Goal: Task Accomplishment & Management: Use online tool/utility

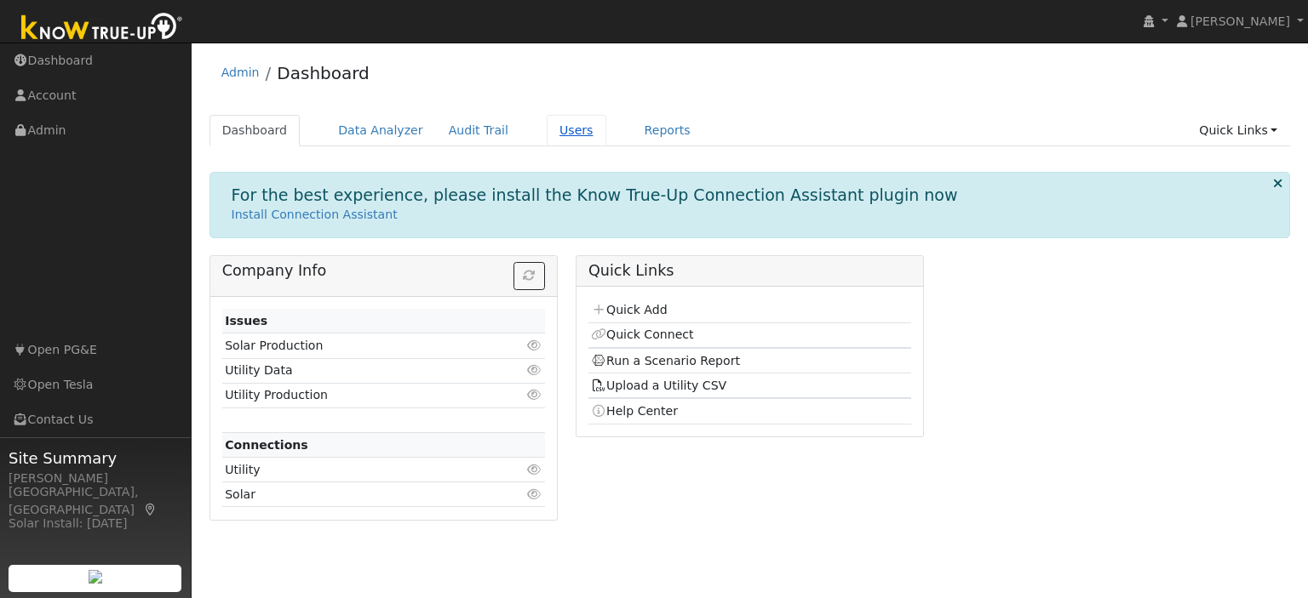
click at [547, 131] on link "Users" at bounding box center [577, 130] width 60 height 31
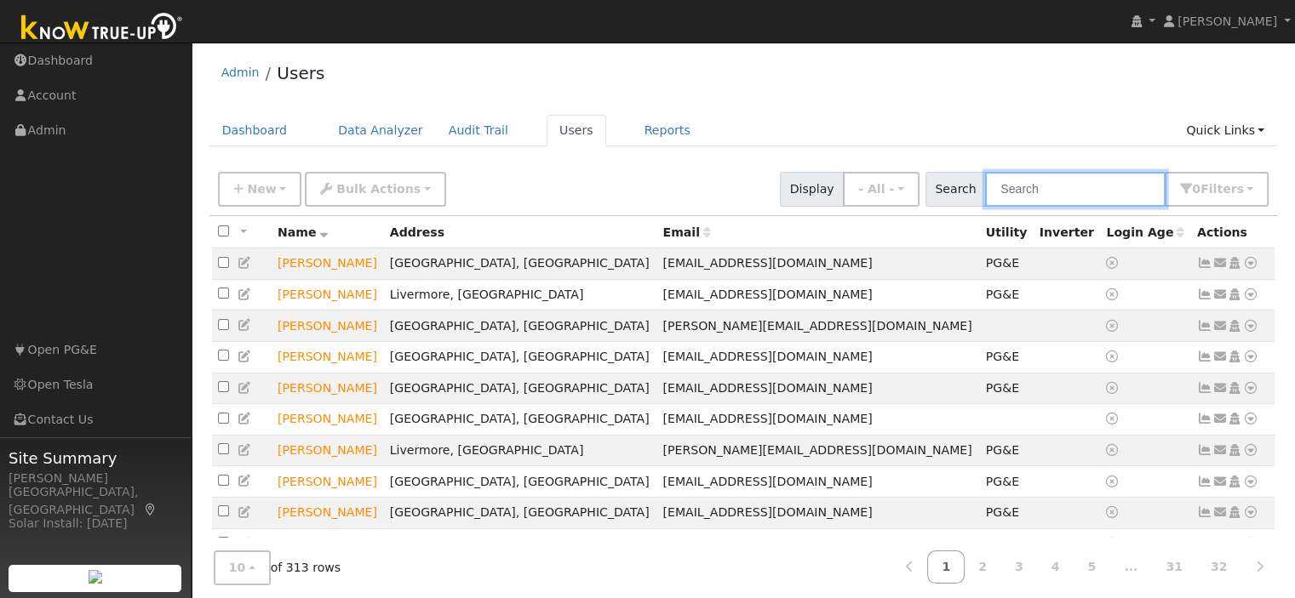
click at [1039, 195] on input "text" at bounding box center [1075, 189] width 180 height 35
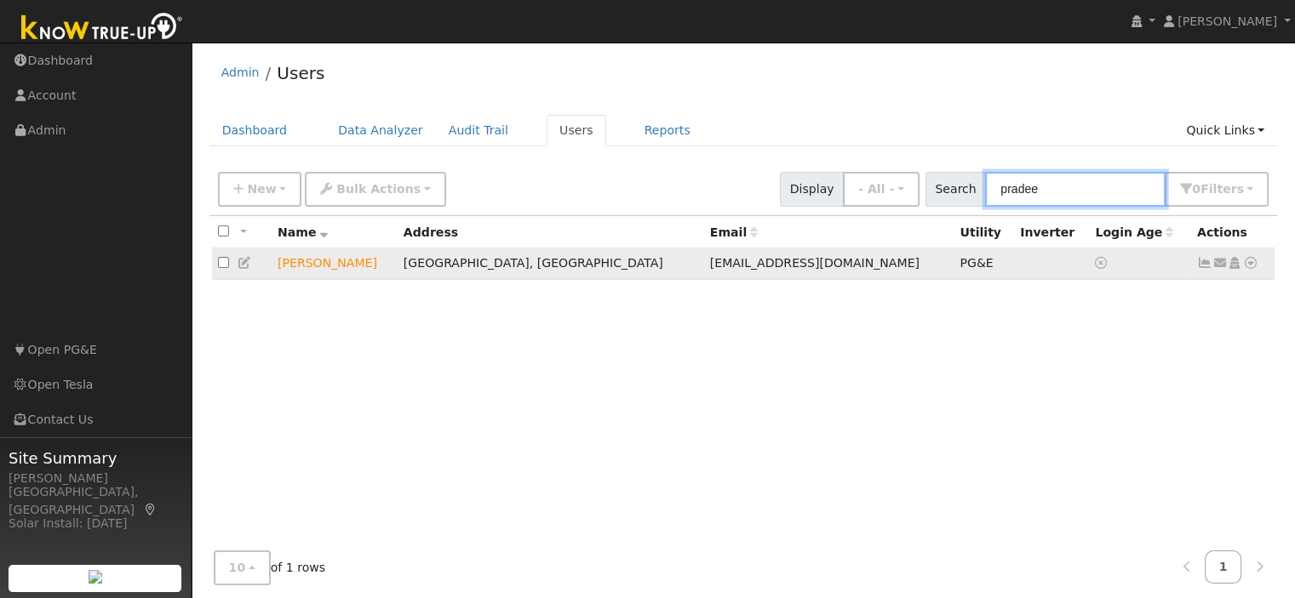
type input "pradee"
click at [1252, 261] on icon at bounding box center [1250, 263] width 15 height 12
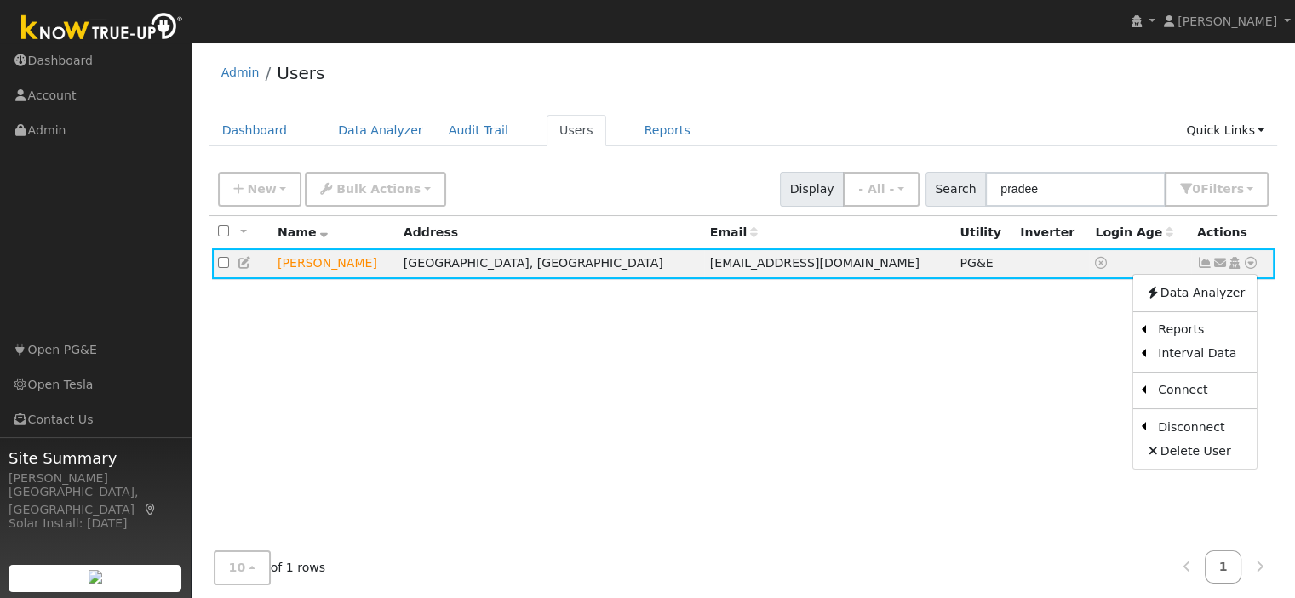
click at [887, 134] on ul "Dashboard Data Analyzer Audit Trail Users Reports Quick Links Quick Add Quick C…" at bounding box center [743, 130] width 1068 height 31
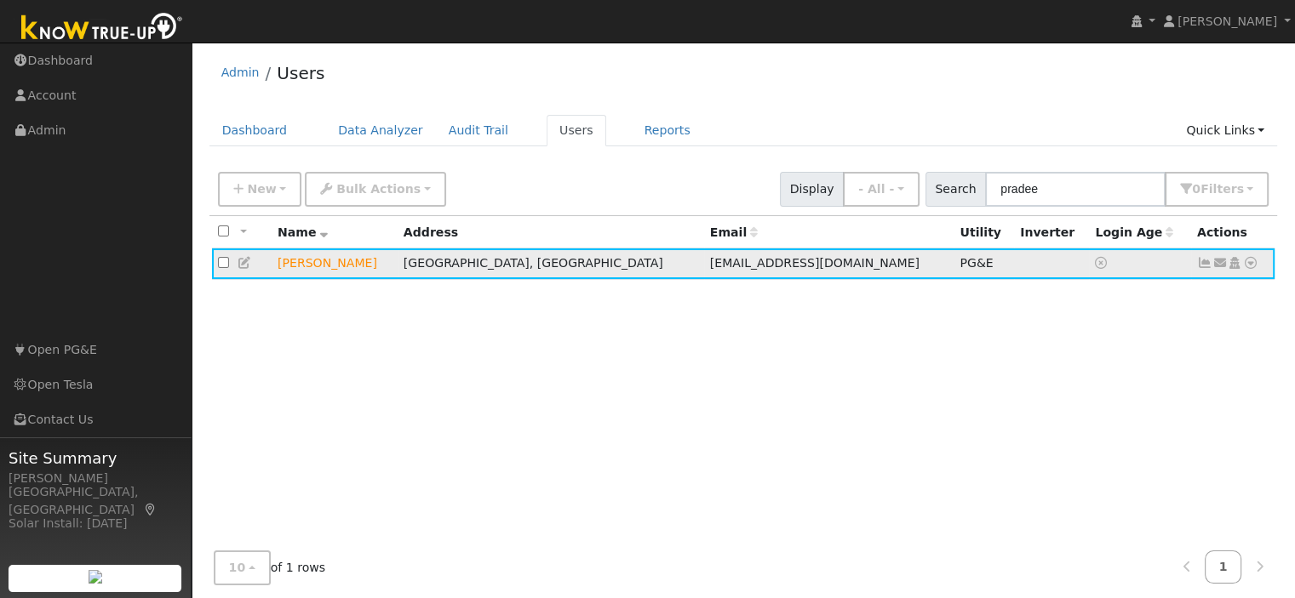
click at [1207, 263] on icon at bounding box center [1204, 263] width 15 height 12
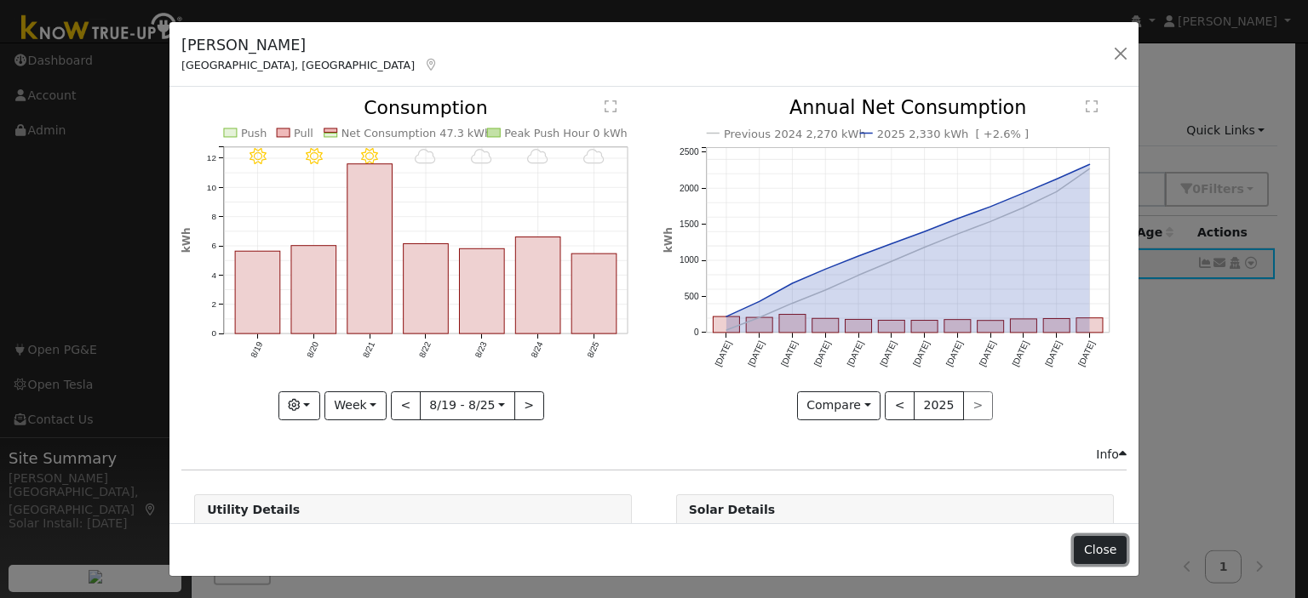
click at [1086, 547] on button "Close" at bounding box center [1100, 550] width 52 height 29
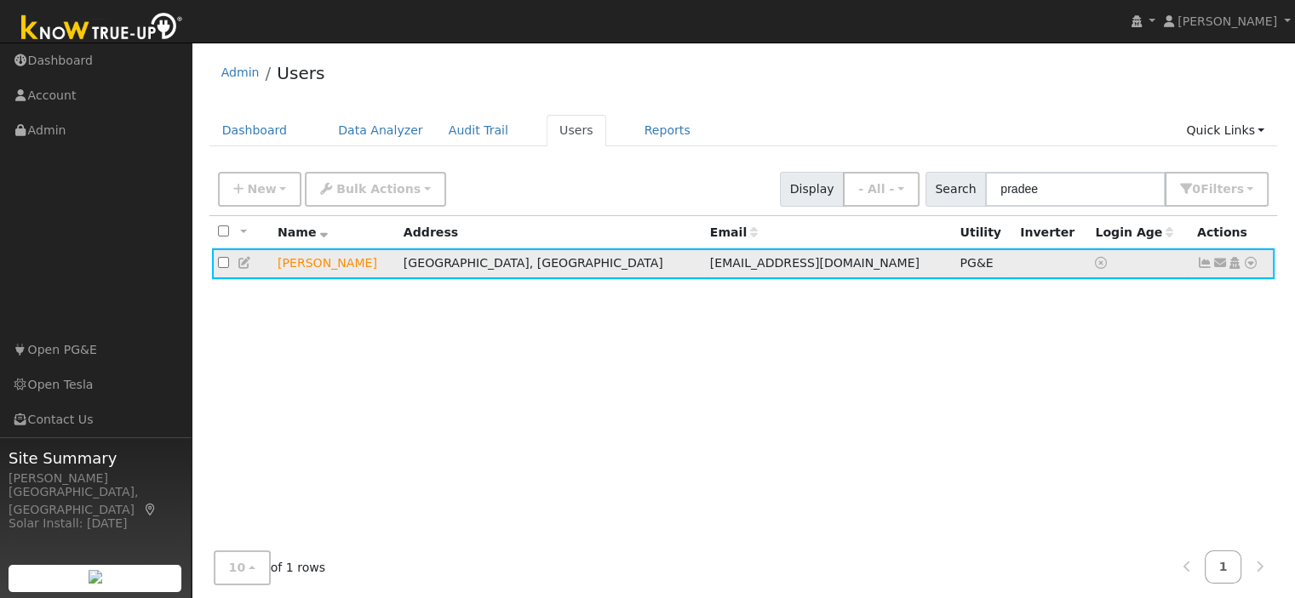
click at [1251, 261] on icon at bounding box center [1250, 263] width 15 height 12
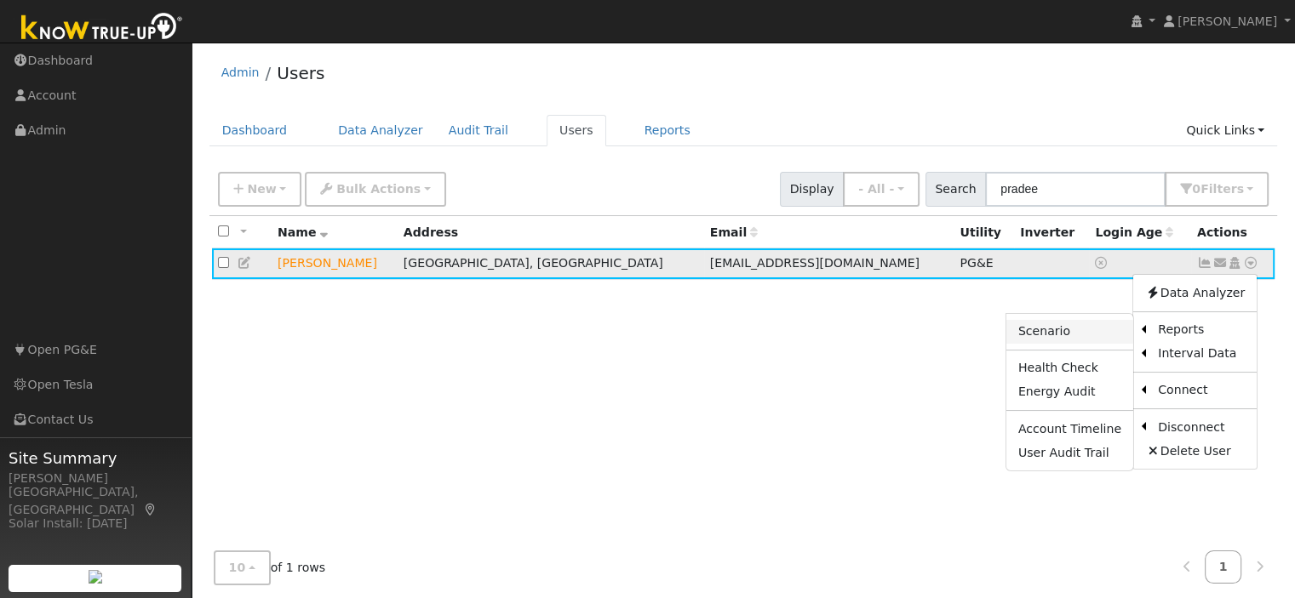
click at [1051, 329] on link "Scenario" at bounding box center [1069, 332] width 127 height 24
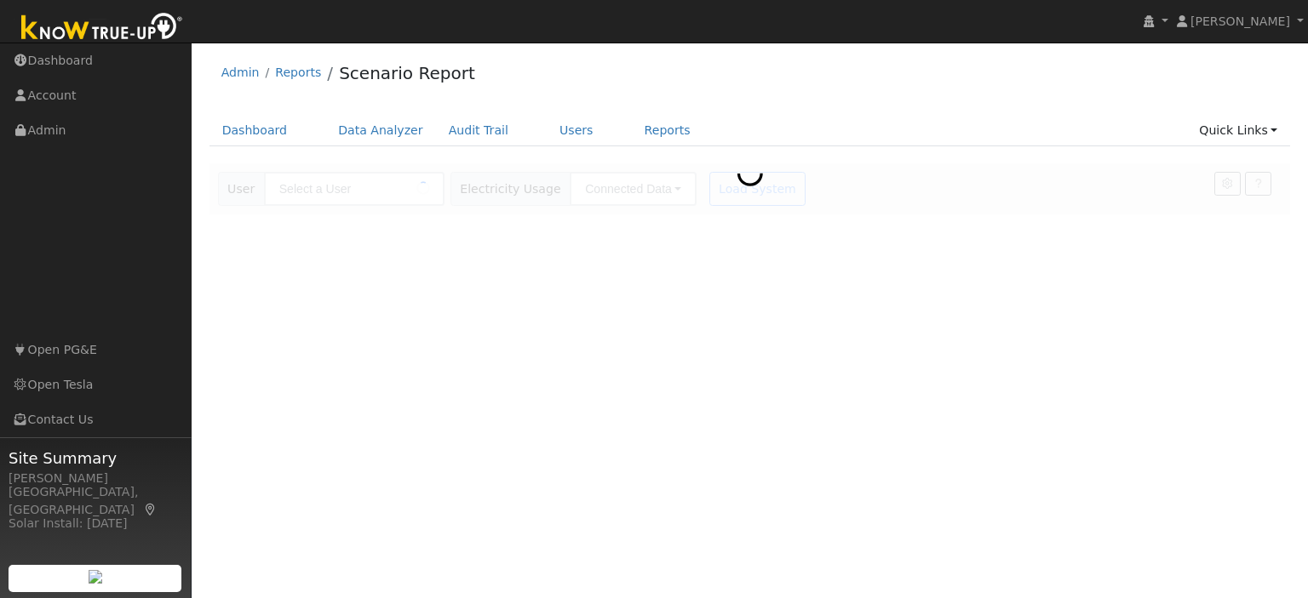
type input "[PERSON_NAME]"
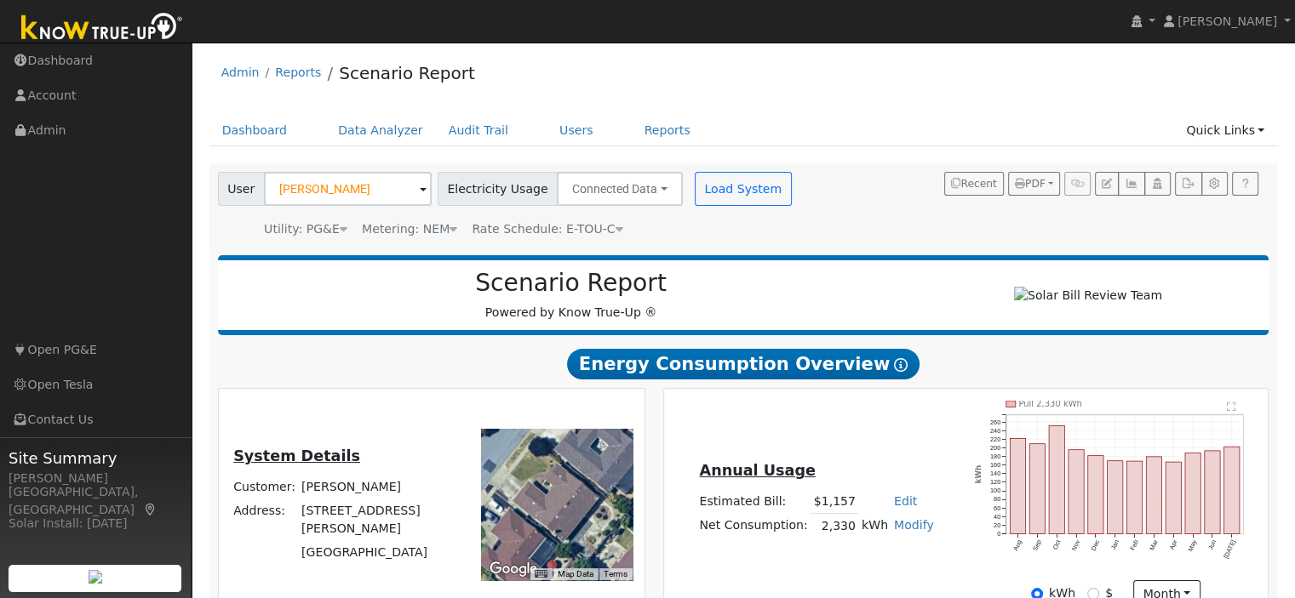
scroll to position [85, 0]
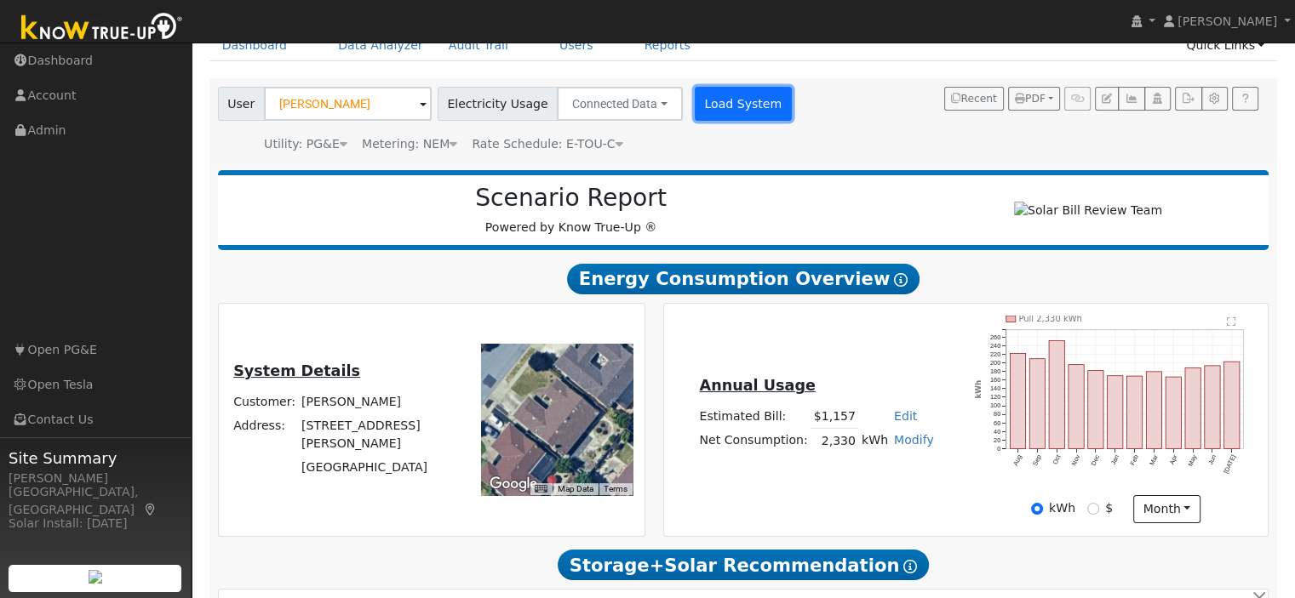
click at [729, 110] on button "Load System" at bounding box center [743, 104] width 97 height 34
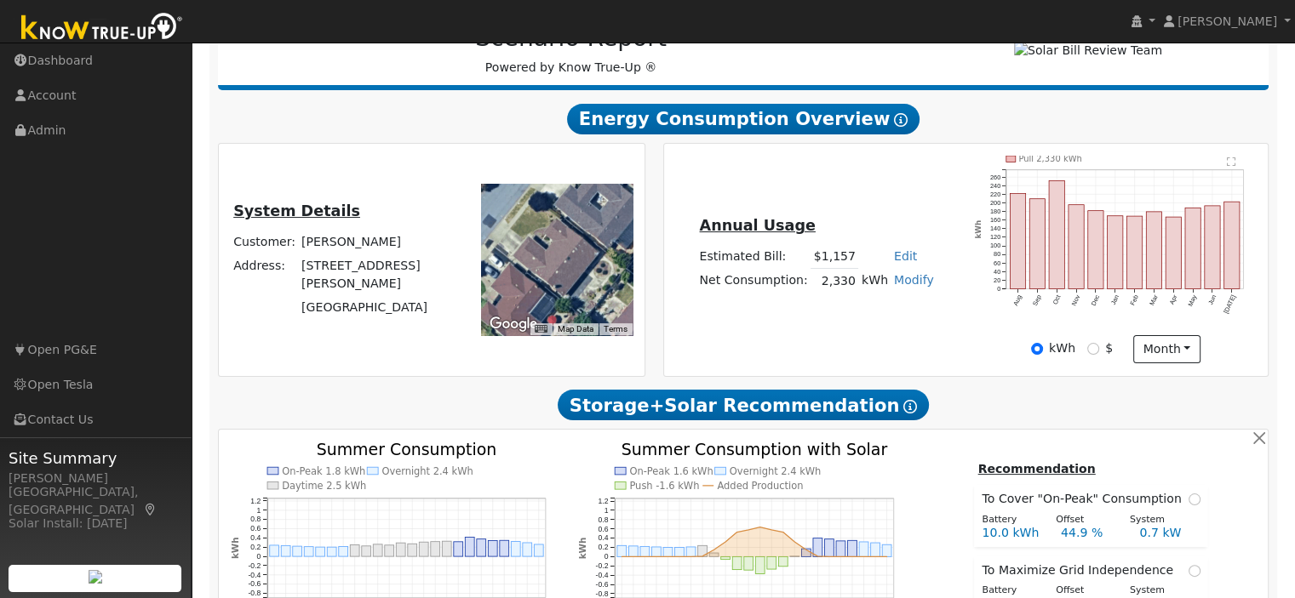
scroll to position [215, 0]
